Goal: Register for event/course

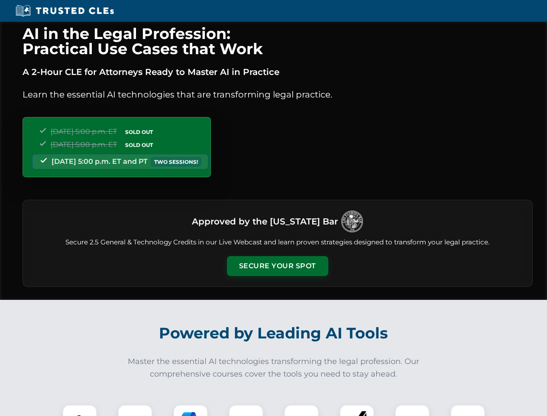
click at [277, 266] on button "Secure Your Spot" at bounding box center [277, 266] width 101 height 20
click at [80, 410] on img at bounding box center [79, 421] width 25 height 25
click at [135, 410] on div at bounding box center [135, 421] width 35 height 35
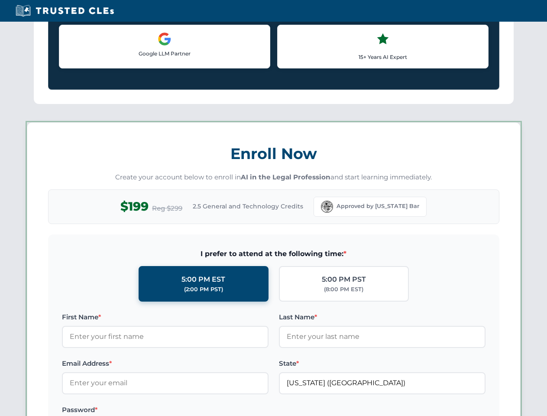
click at [246, 410] on label "Password *" at bounding box center [165, 409] width 207 height 10
